Goal: Task Accomplishment & Management: Use online tool/utility

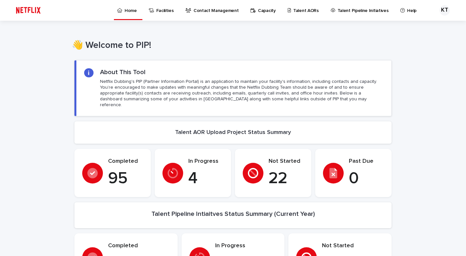
click at [184, 47] on h1 "👋 Welcome to PIP!" at bounding box center [230, 45] width 317 height 11
click at [296, 7] on p "Talent AORs" at bounding box center [306, 7] width 26 height 14
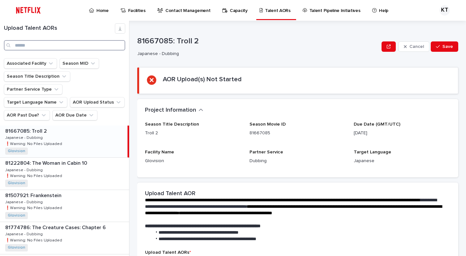
click at [50, 44] on input "Search" at bounding box center [64, 45] width 121 height 10
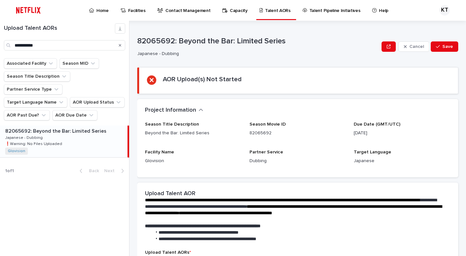
click at [87, 126] on div "82065692: Beyond the Bar: Limited Series 82065692: Beyond the Bar: Limited Seri…" at bounding box center [63, 142] width 127 height 32
type input "**********"
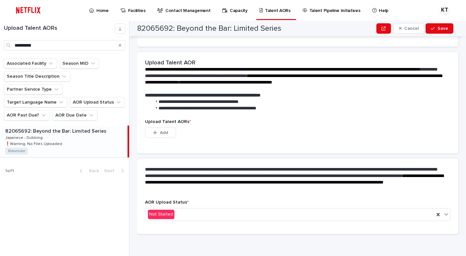
scroll to position [131, 0]
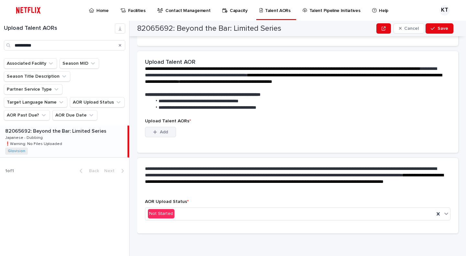
click at [168, 134] on button "Add" at bounding box center [160, 132] width 31 height 10
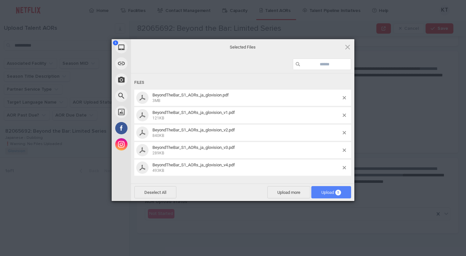
click at [323, 190] on span "Upload 5" at bounding box center [331, 192] width 20 height 5
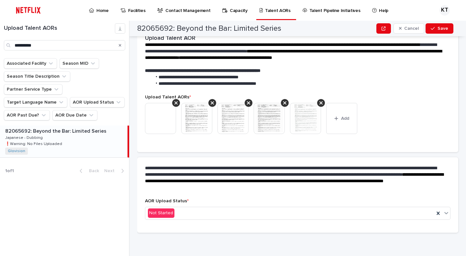
scroll to position [123, 0]
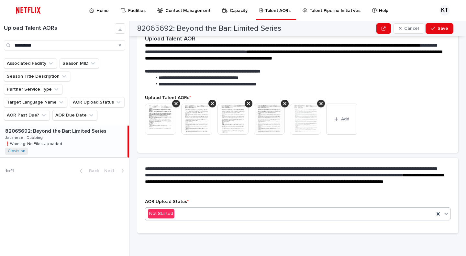
click at [374, 215] on div "Not Started" at bounding box center [289, 213] width 289 height 11
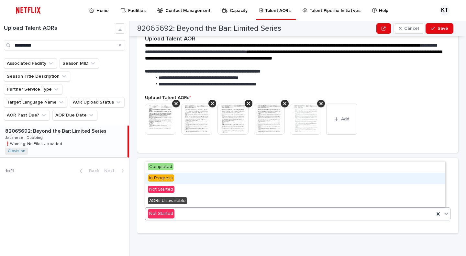
click at [210, 180] on div "In Progress" at bounding box center [295, 178] width 300 height 11
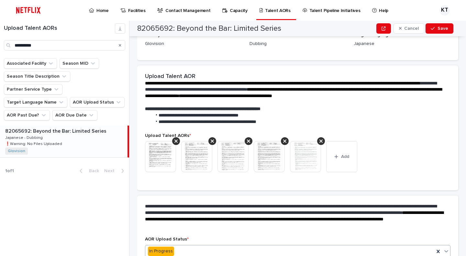
scroll to position [142, 0]
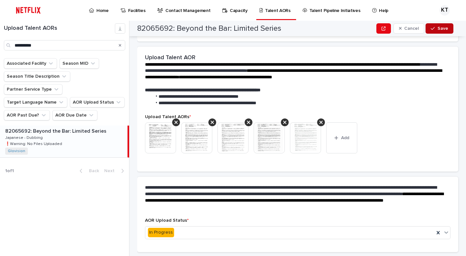
click at [441, 27] on span "Save" at bounding box center [442, 28] width 11 height 5
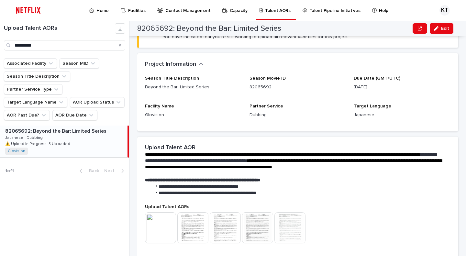
scroll to position [0, 0]
